Goal: Contribute content: Contribute content

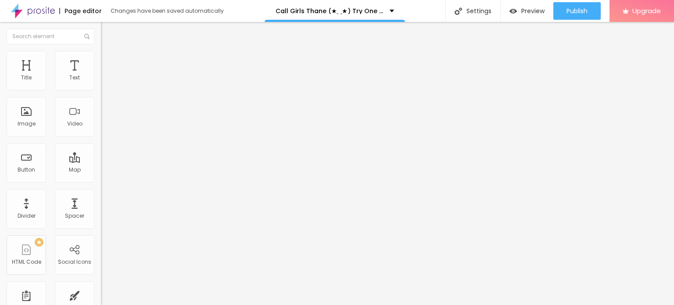
click at [101, 74] on img at bounding box center [103, 70] width 5 height 5
click at [101, 75] on span "Change image" at bounding box center [124, 71] width 47 height 7
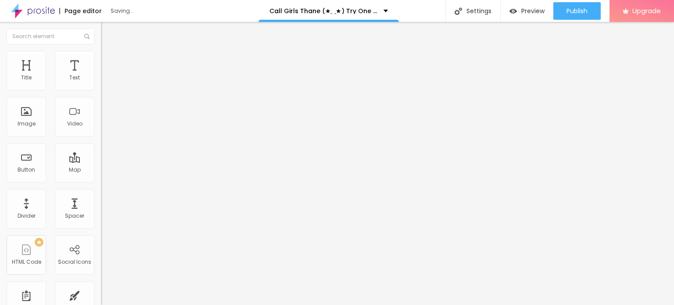
click at [101, 75] on span "Add image" at bounding box center [119, 71] width 36 height 7
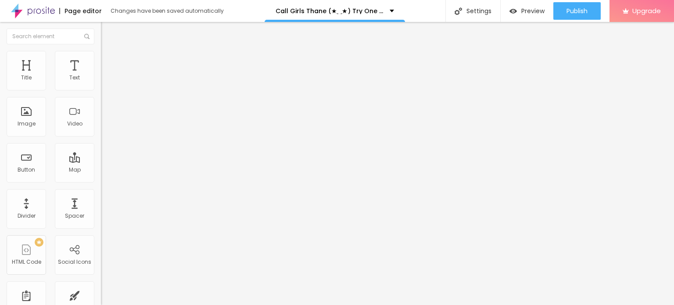
click at [101, 181] on input "https://" at bounding box center [153, 176] width 105 height 9
paste input "[DOMAIN_NAME][URL]"
type input "[URL][DOMAIN_NAME]"
click at [101, 83] on input "Click me" at bounding box center [153, 78] width 105 height 9
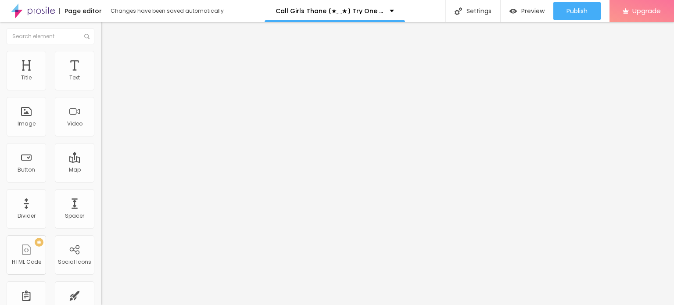
scroll to position [0, 0]
paste input "Booking Number: ☎ 9967276815"
type input "Booking Number: ☎ 9967276815"
click at [101, 240] on div "Edit Button Content Style Advanced Text Booking Number: ☎ 9967276815 Align Size…" at bounding box center [151, 163] width 101 height 283
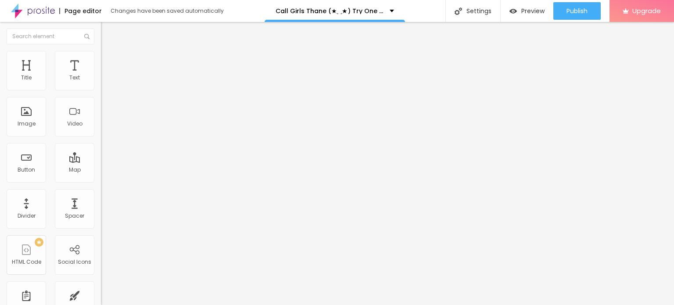
scroll to position [0, 0]
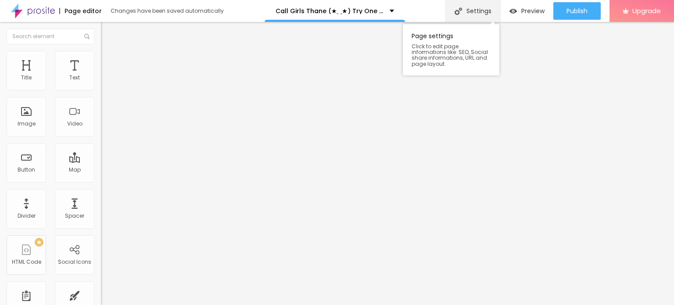
click at [459, 12] on img at bounding box center [458, 10] width 7 height 7
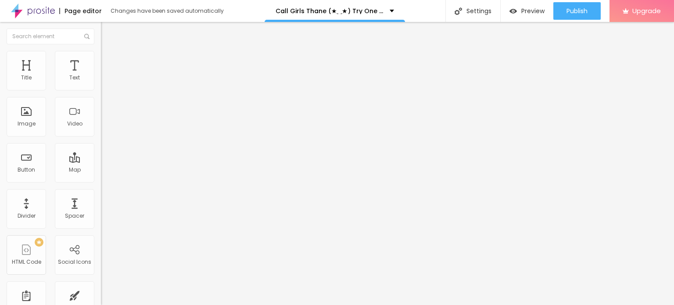
paste input "Booking Number: ☎ 9967276815"
paste input "Call Girls Thane (★‿★) Try One Of The our Best Russian Mumbai Escorts"
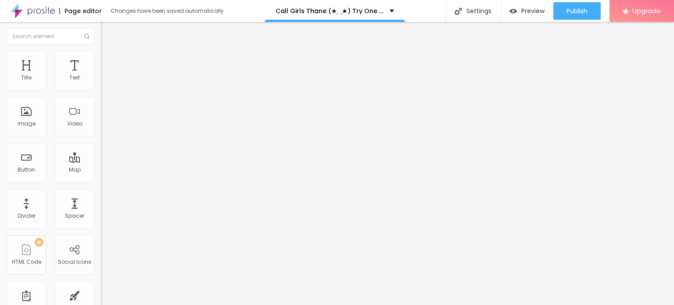
type input "Call Girls Thane (★‿★) Try One Of The our Best Russian Mumbai Escorts"
paste textarea "Call Girls Thane (★‿★) Try One Of The our Best Russian Mumbai Escorts"
paste textarea "You Can Also Contact For Nepali Call Girls in [GEOGRAPHIC_DATA], for Service Ho…"
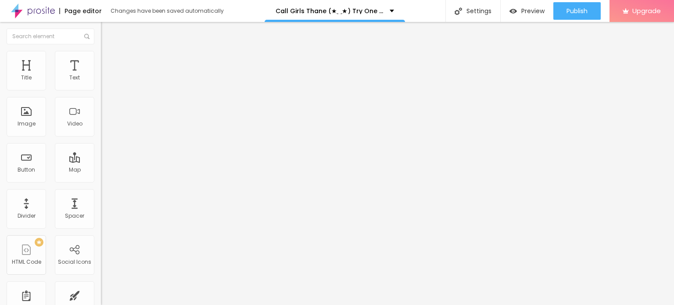
type textarea "Call Girls Thane (★‿★) Try One Of The our Best Russian Mumbai EscortsYou Can Al…"
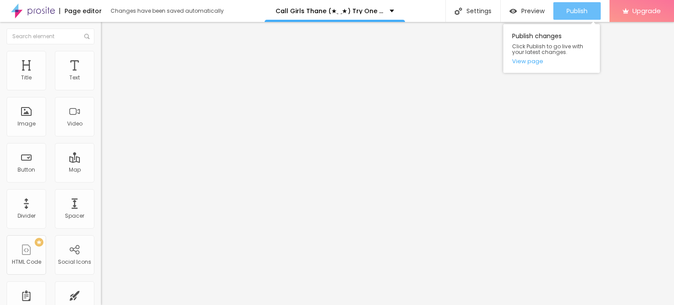
click at [559, 12] on button "Publish" at bounding box center [576, 11] width 47 height 18
click at [529, 61] on link "View page" at bounding box center [551, 61] width 79 height 6
